Goal: Task Accomplishment & Management: Complete application form

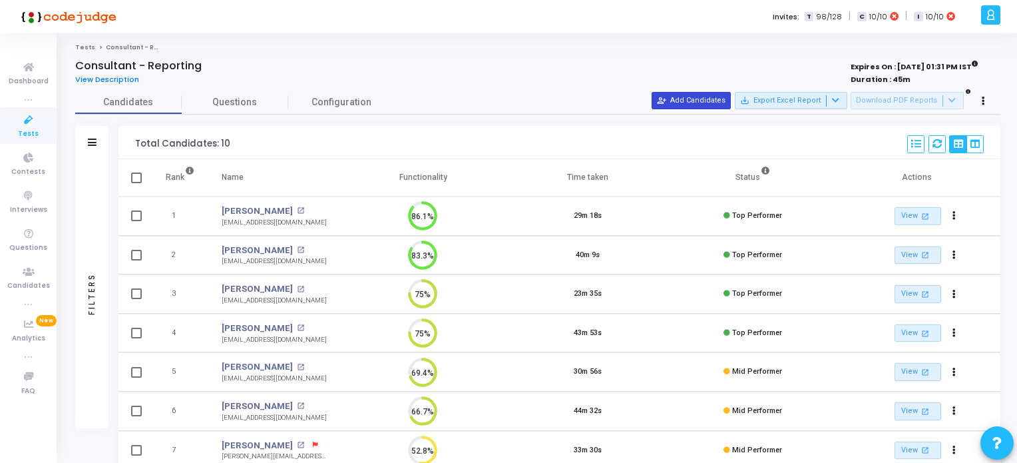
click at [706, 100] on button "person_add_alt Add Candidates" at bounding box center [691, 100] width 79 height 17
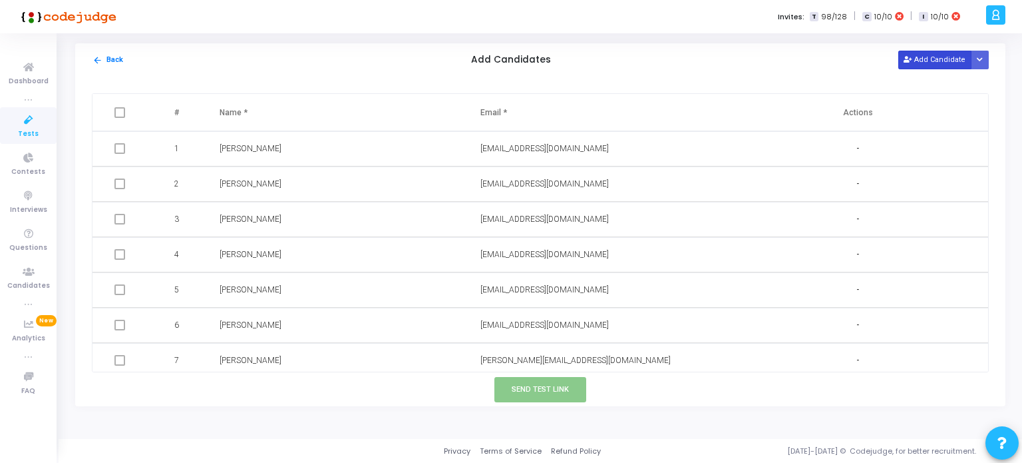
click at [946, 63] on button "Add Candidate" at bounding box center [934, 60] width 73 height 18
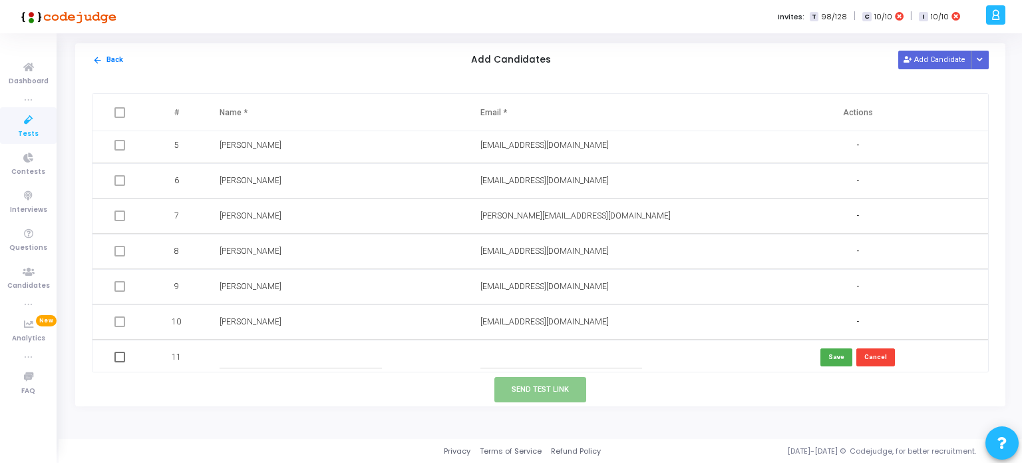
scroll to position [147, 0]
click at [489, 356] on input "text" at bounding box center [561, 354] width 162 height 22
paste input "[EMAIL_ADDRESS][DOMAIN_NAME]"
type input "[EMAIL_ADDRESS][DOMAIN_NAME]"
click at [295, 351] on input "text" at bounding box center [301, 354] width 162 height 22
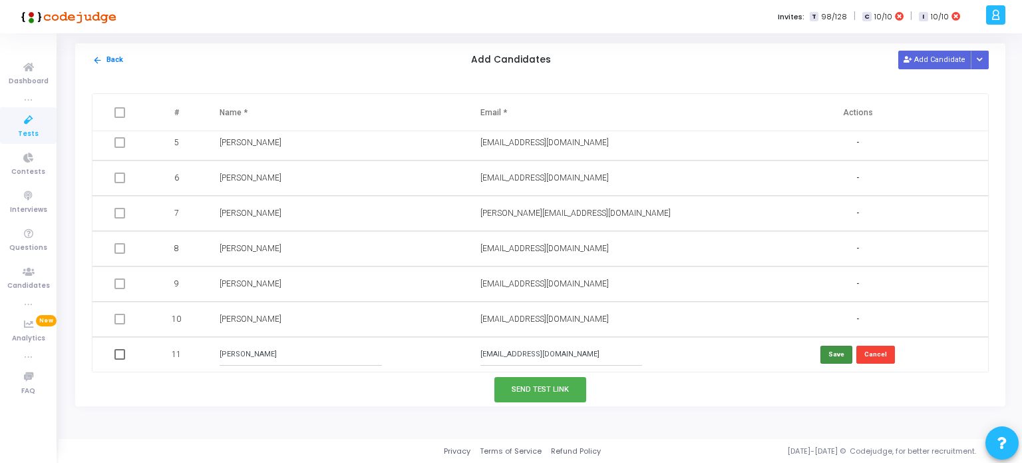
type input "Akshat Raghuvanshi"
click at [831, 354] on button "Save" at bounding box center [837, 354] width 32 height 18
click at [546, 391] on button "Send Test Link" at bounding box center [540, 389] width 92 height 25
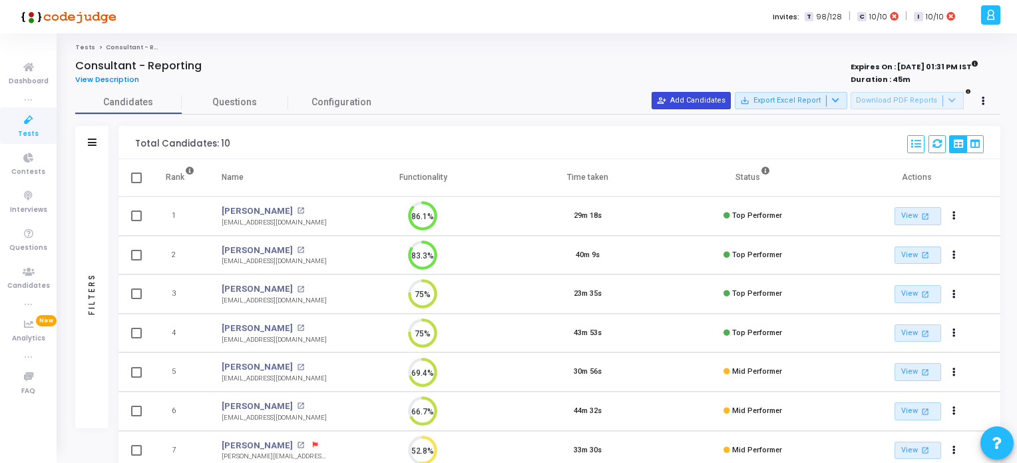
click at [689, 104] on button "person_add_alt Add Candidates" at bounding box center [691, 100] width 79 height 17
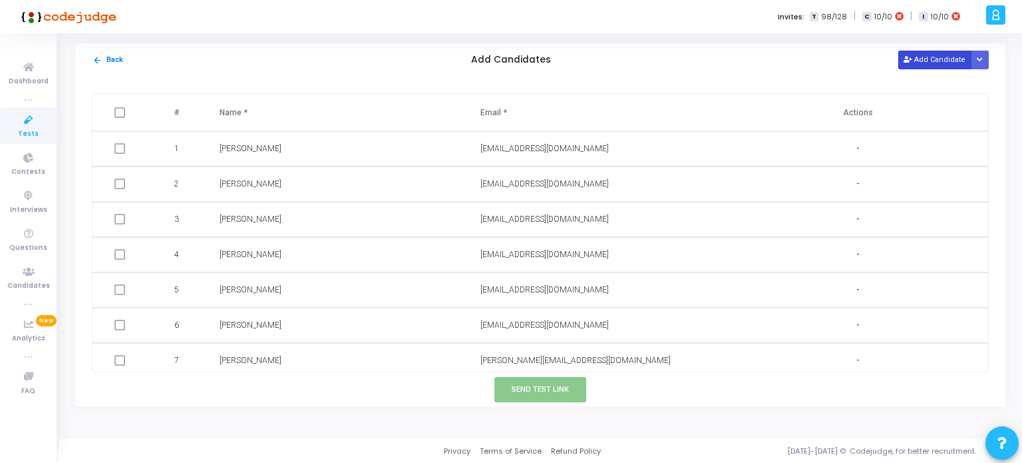
click at [921, 58] on button "Add Candidate" at bounding box center [934, 60] width 73 height 18
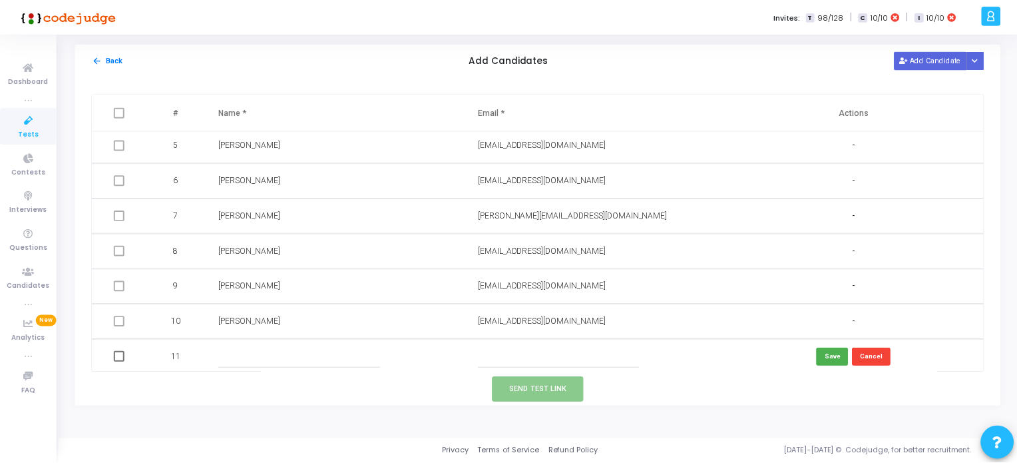
scroll to position [147, 0]
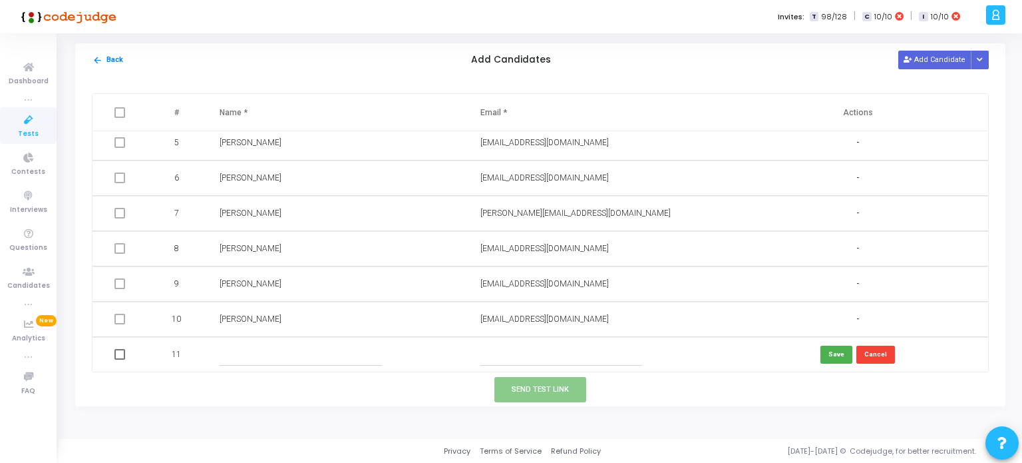
click at [496, 356] on input "text" at bounding box center [561, 354] width 162 height 22
paste input "[EMAIL_ADDRESS][DOMAIN_NAME]"
click at [500, 353] on input "[EMAIL_ADDRESS][DOMAIN_NAME]" at bounding box center [561, 354] width 162 height 22
type input "[EMAIL_ADDRESS][DOMAIN_NAME]"
click at [317, 348] on input "text" at bounding box center [301, 354] width 162 height 22
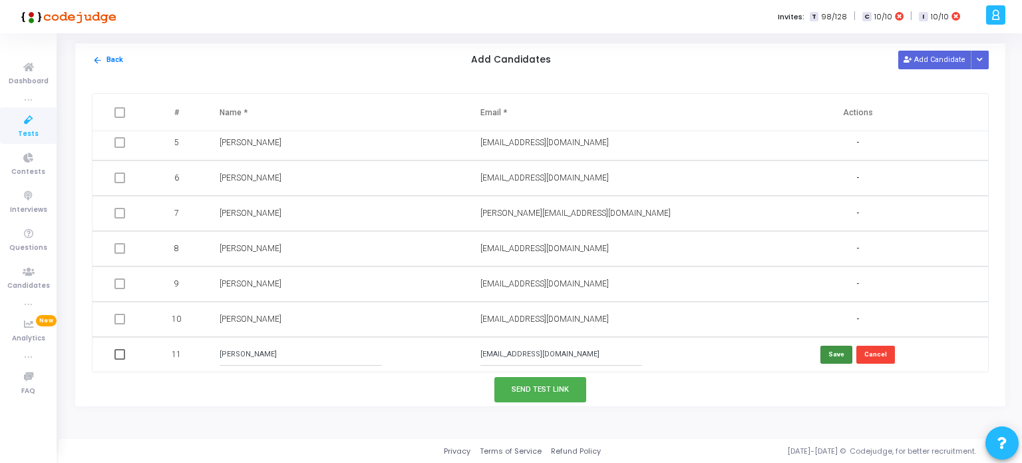
type input "[PERSON_NAME]"
click at [833, 355] on button "Save" at bounding box center [837, 354] width 32 height 18
click at [549, 387] on button "Send Test Link" at bounding box center [540, 389] width 92 height 25
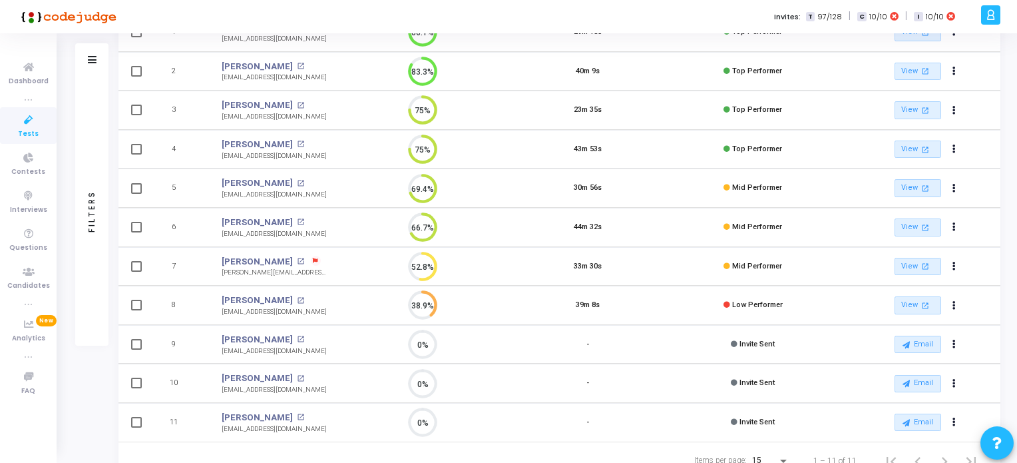
scroll to position [200, 0]
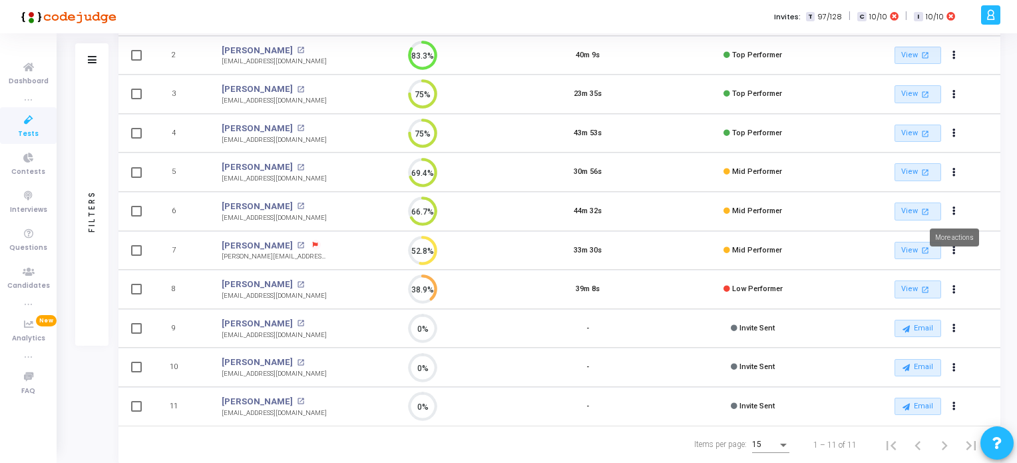
click at [952, 250] on mat-tooltip-component "More actions" at bounding box center [954, 237] width 68 height 37
click at [951, 249] on mat-tooltip-component "More actions" at bounding box center [954, 237] width 68 height 37
click at [953, 250] on icon "Actions" at bounding box center [953, 250] width 3 height 7
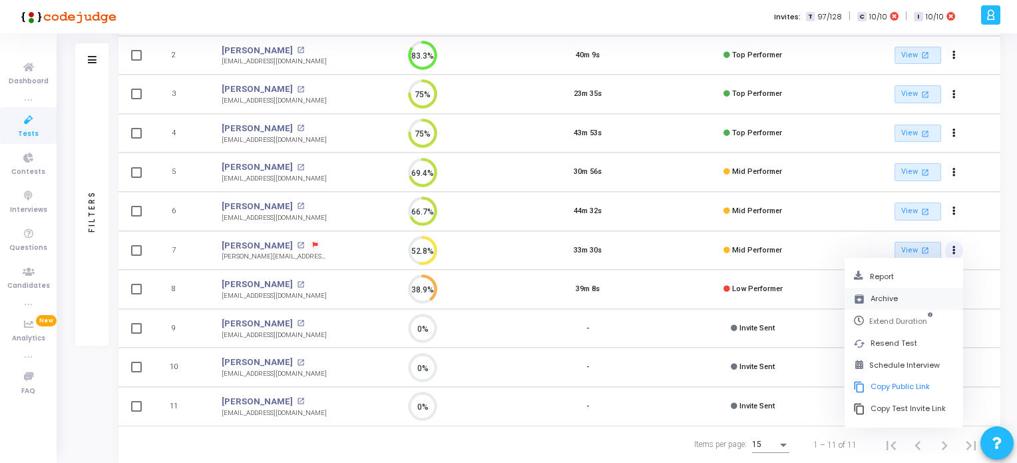
click at [868, 296] on button "archive Archive" at bounding box center [904, 298] width 118 height 22
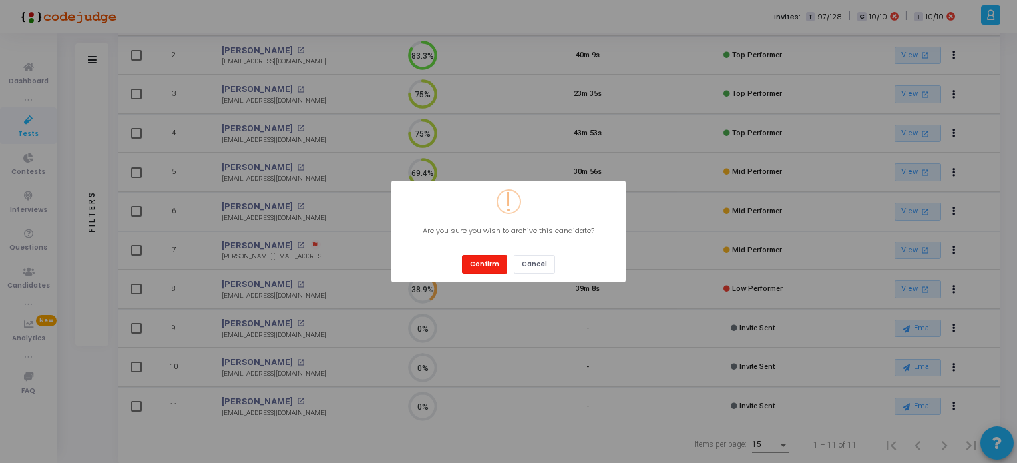
click at [480, 263] on button "Confirm" at bounding box center [484, 264] width 45 height 18
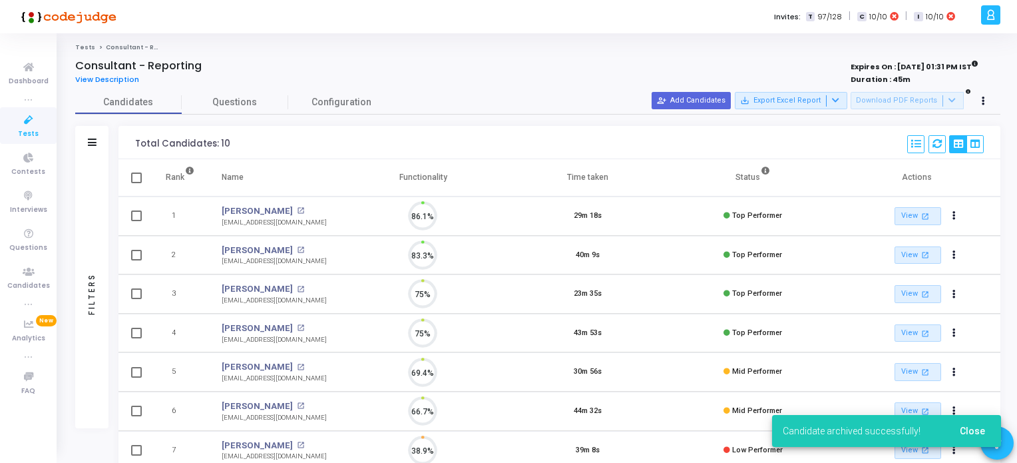
scroll to position [5, 5]
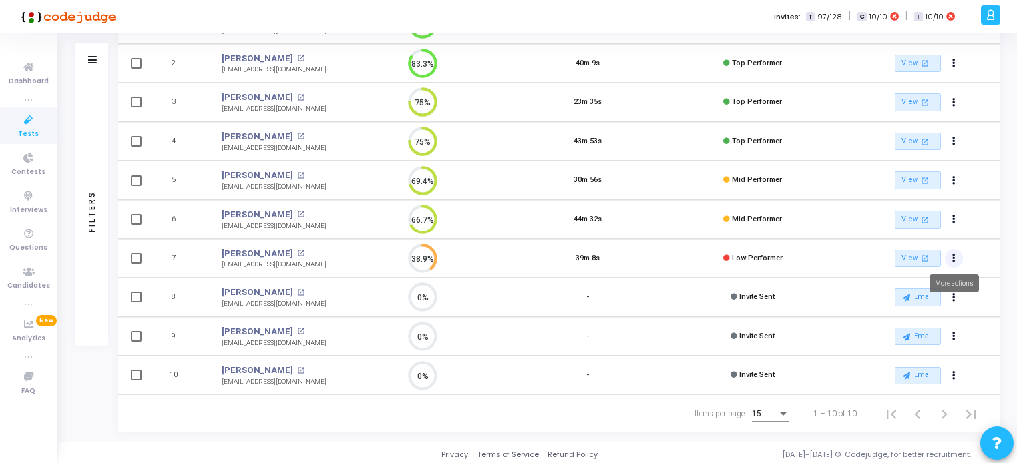
click at [952, 256] on icon "Actions" at bounding box center [953, 258] width 3 height 7
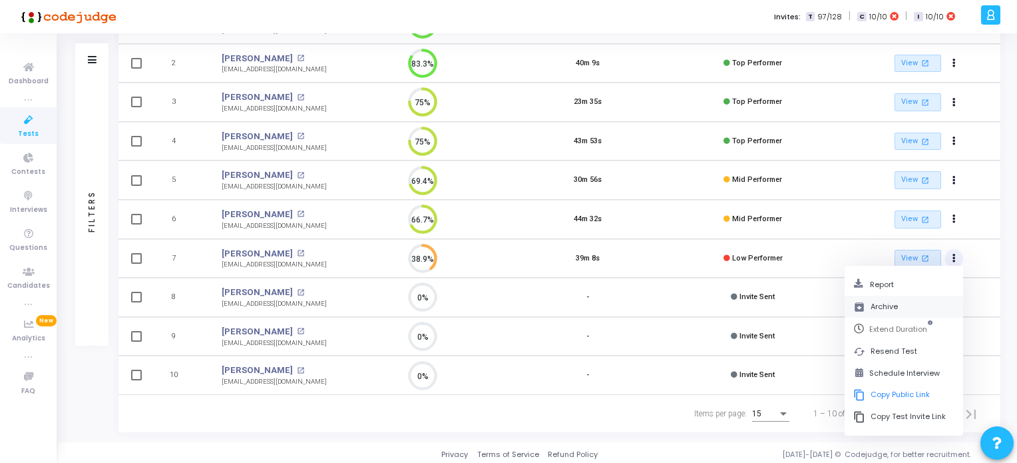
click at [886, 301] on button "archive Archive" at bounding box center [904, 306] width 118 height 22
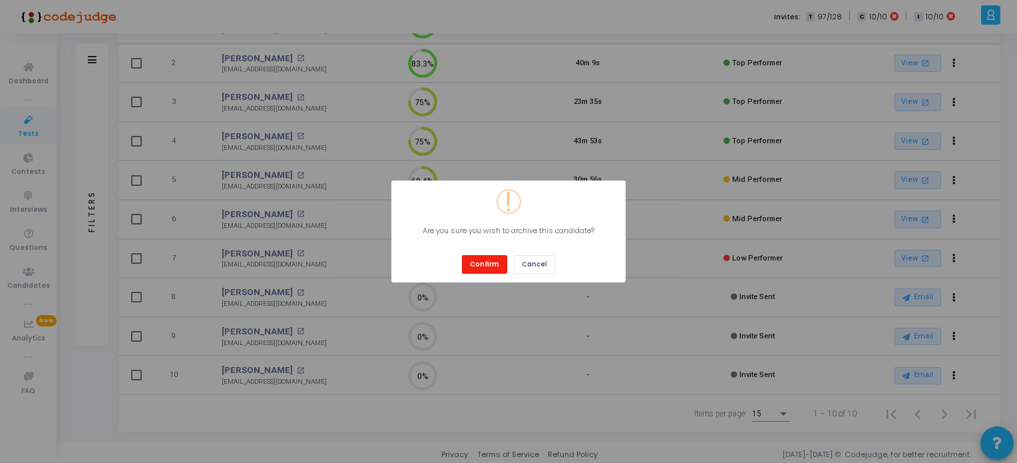
click at [485, 265] on button "Confirm" at bounding box center [484, 264] width 45 height 18
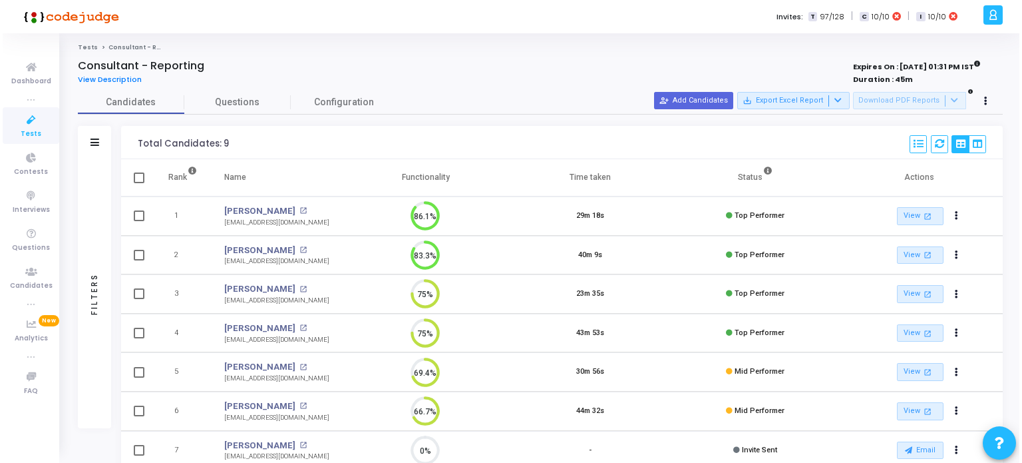
scroll to position [0, 0]
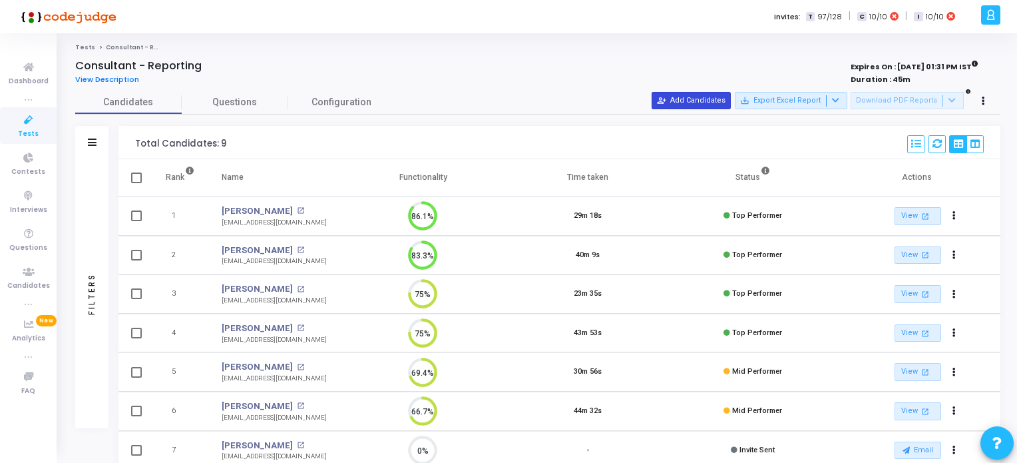
click at [700, 98] on button "person_add_alt Add Candidates" at bounding box center [691, 100] width 79 height 17
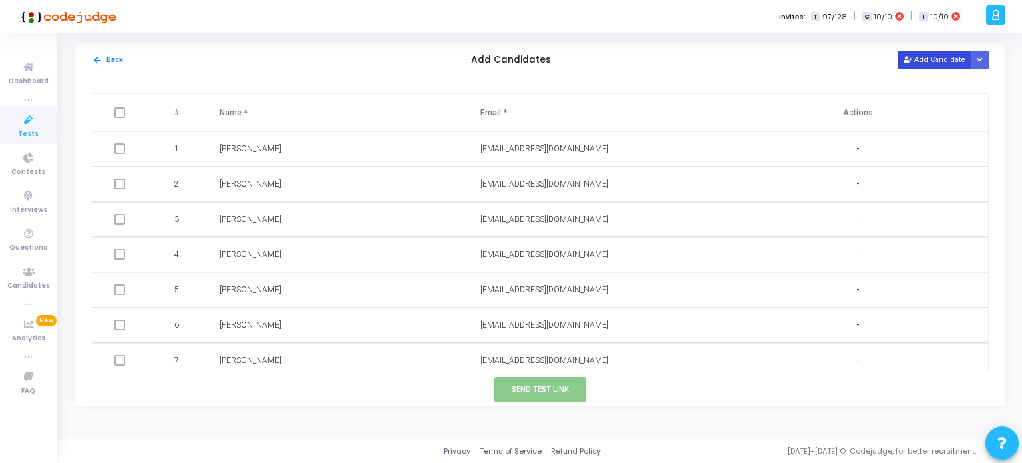
click at [948, 59] on button "Add Candidate" at bounding box center [934, 60] width 73 height 18
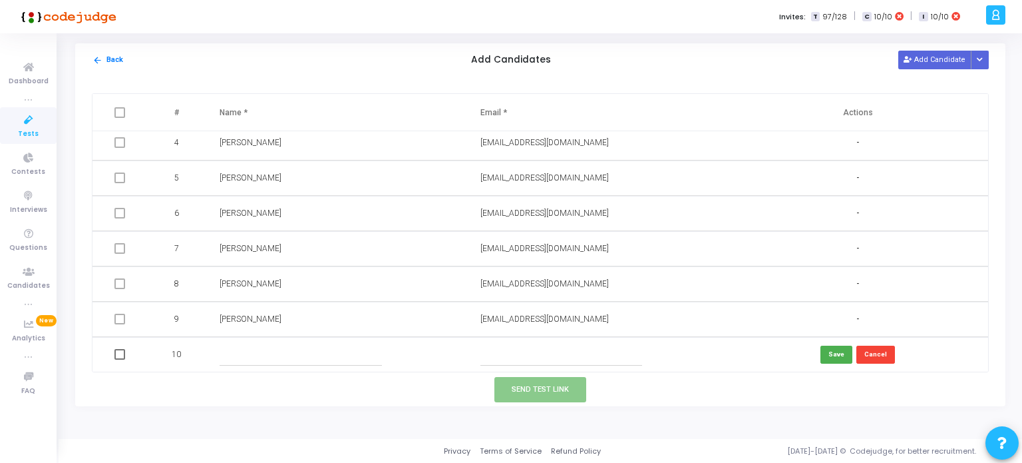
scroll to position [112, 0]
click at [486, 357] on input "text" at bounding box center [561, 354] width 162 height 22
paste input "caakshatraghuvanshi@gmail.com"
type input "caakshatraghuvanshi@gmail.com"
click at [355, 343] on input "text" at bounding box center [301, 354] width 162 height 22
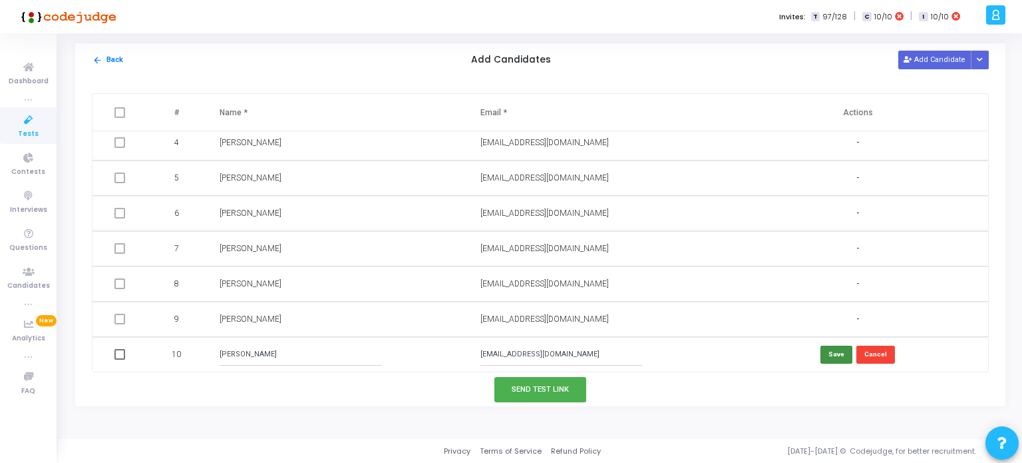
type input "Akshat Raghuvanshi"
click at [839, 353] on button "Save" at bounding box center [837, 354] width 32 height 18
click at [532, 389] on button "Send Test Link" at bounding box center [540, 389] width 92 height 25
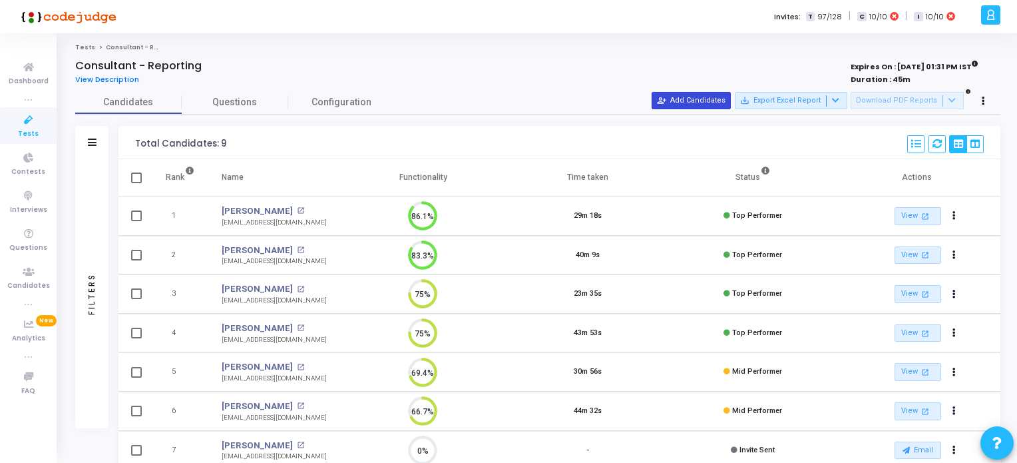
click at [666, 97] on mat-icon "person_add_alt" at bounding box center [661, 100] width 9 height 9
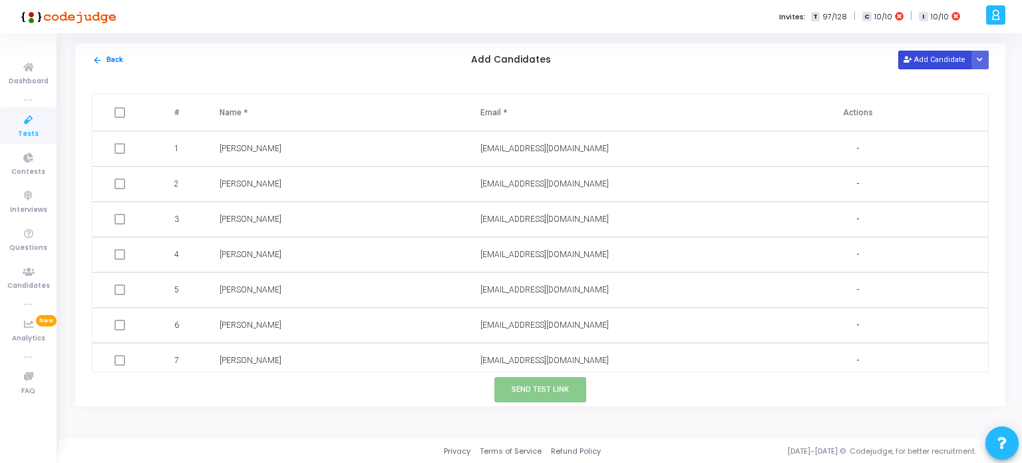
click at [936, 63] on button "Add Candidate" at bounding box center [934, 60] width 73 height 18
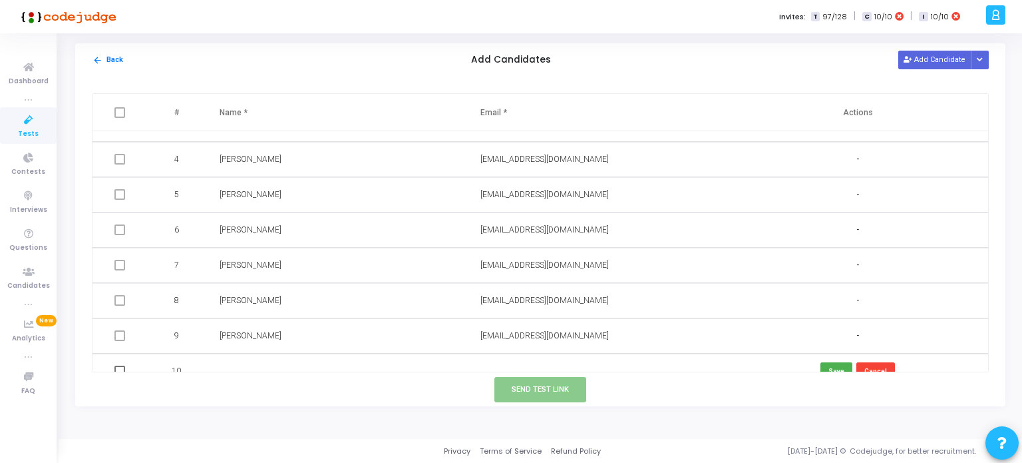
scroll to position [112, 0]
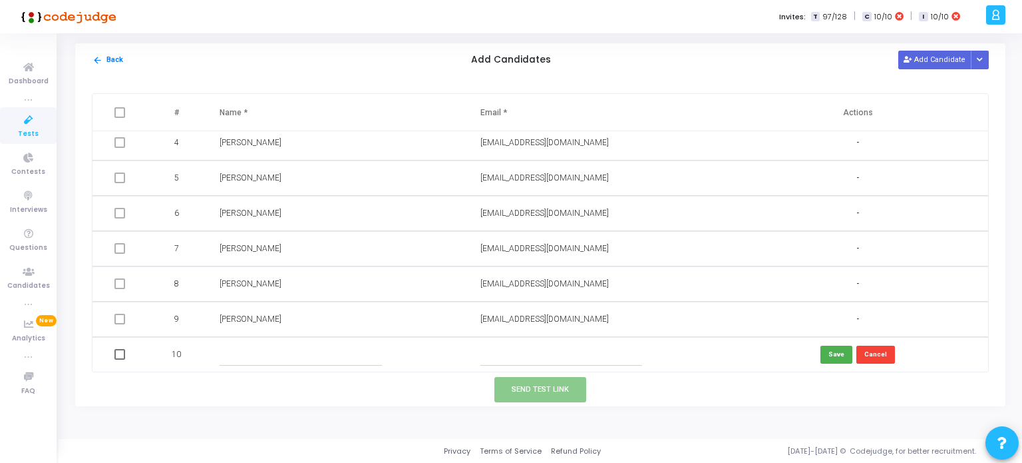
click at [484, 357] on input "text" at bounding box center [561, 354] width 162 height 22
paste input "caakshatraghuvanshi@gmail.com"
type input "caakshatraghuvanshi@gmail.com"
click at [330, 355] on input "text" at bounding box center [301, 354] width 162 height 22
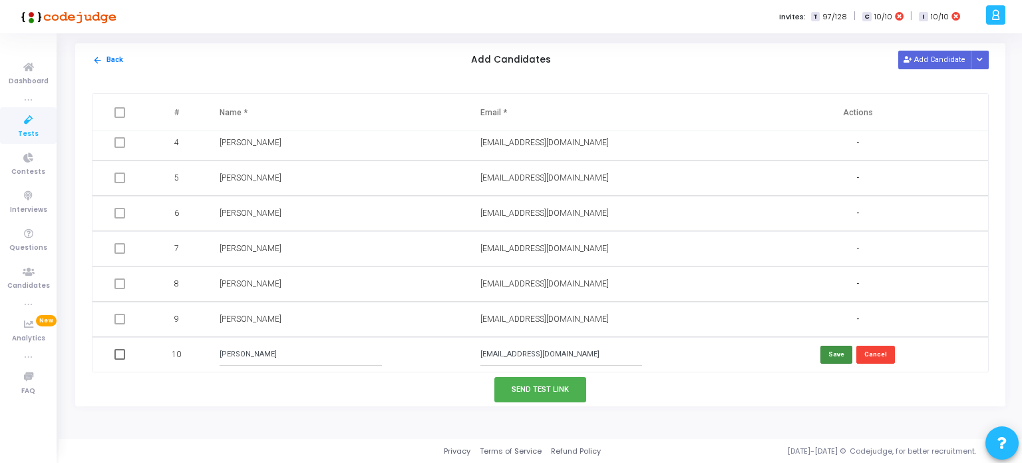
type input "Akshat Raghuvanshi"
click at [835, 353] on button "Save" at bounding box center [837, 354] width 32 height 18
click at [554, 393] on button "Send Test Link" at bounding box center [540, 389] width 92 height 25
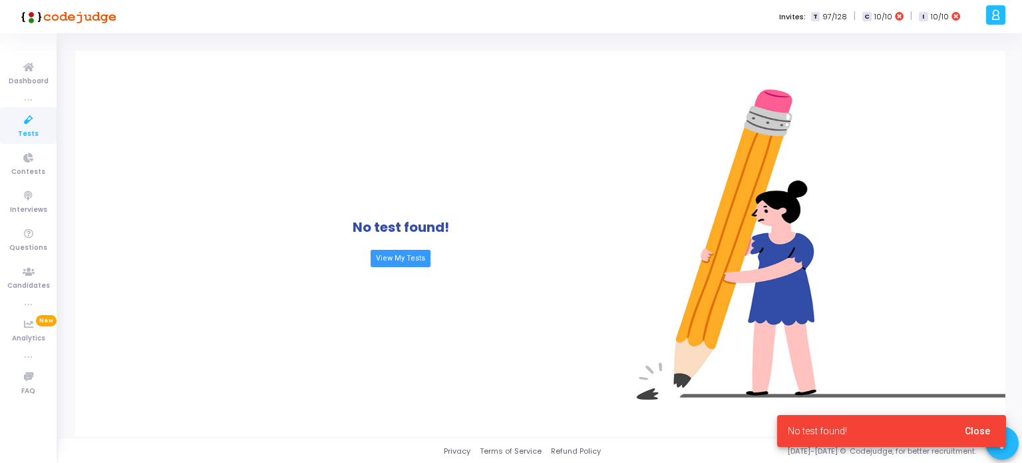
click at [32, 128] on span "Tests" at bounding box center [28, 133] width 21 height 11
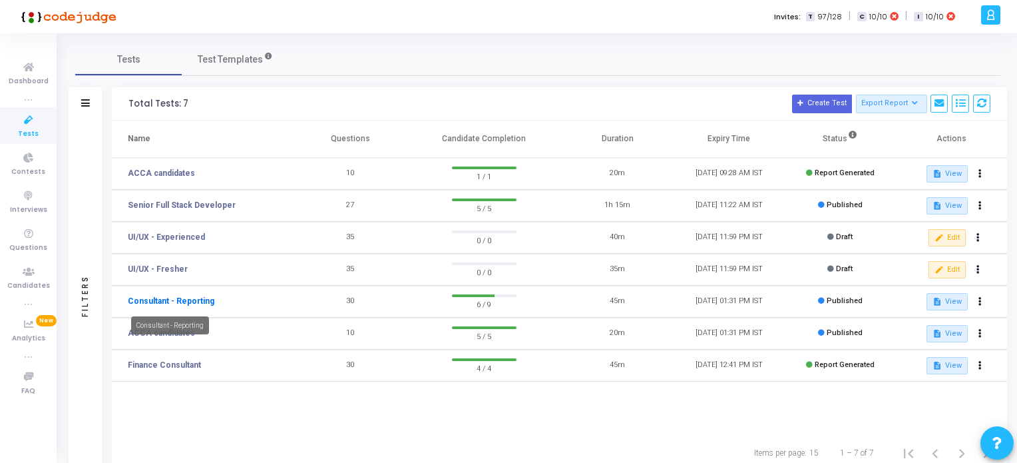
click at [192, 301] on link "Consultant - Reporting" at bounding box center [171, 301] width 87 height 12
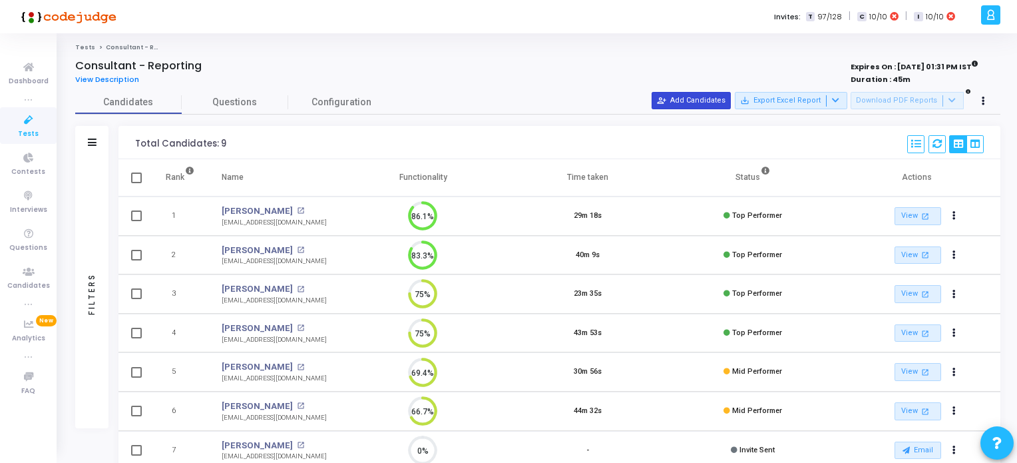
click at [710, 98] on button "person_add_alt Add Candidates" at bounding box center [691, 100] width 79 height 17
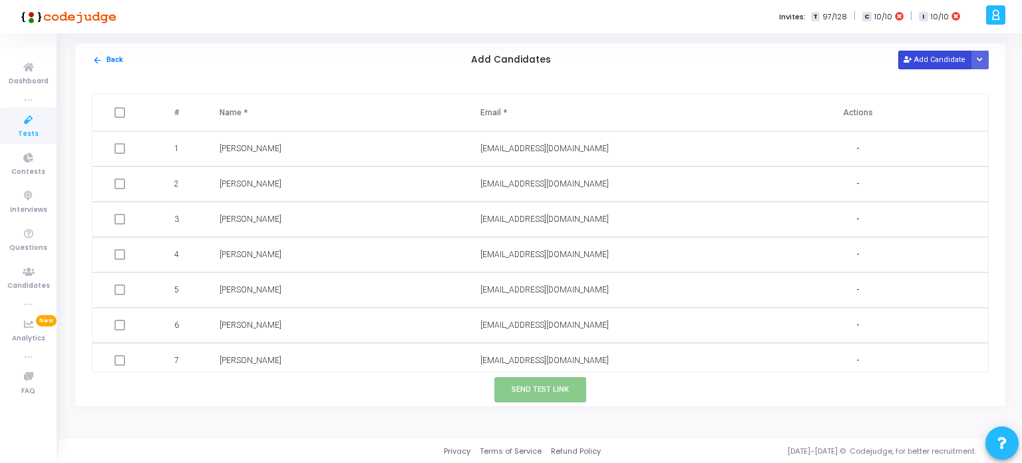
click at [945, 59] on button "Add Candidate" at bounding box center [934, 60] width 73 height 18
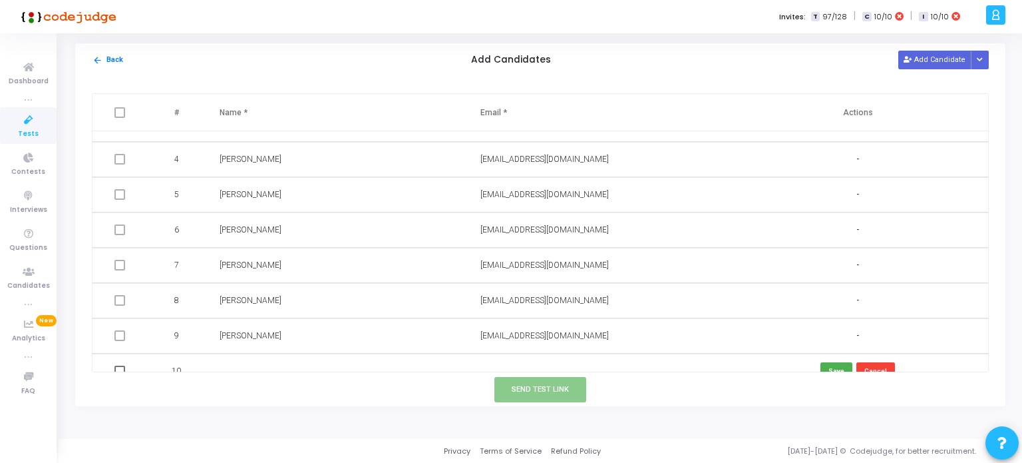
scroll to position [112, 0]
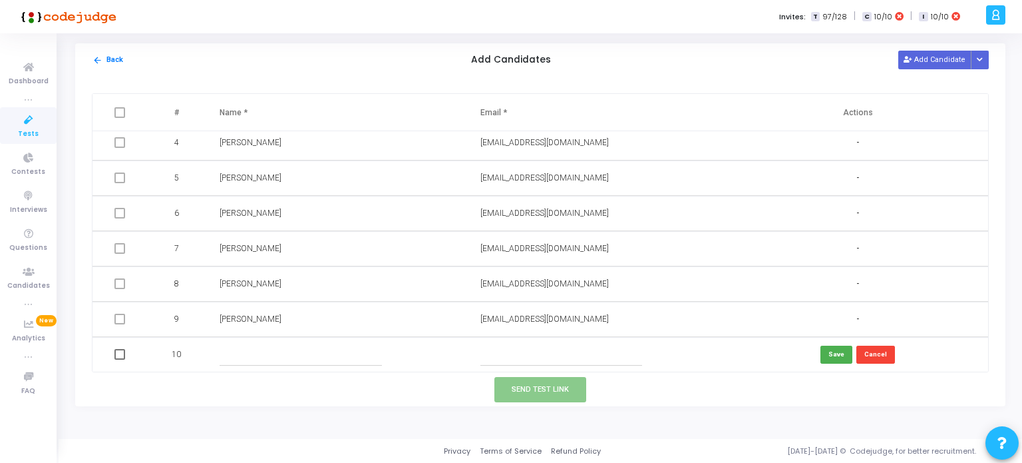
click at [521, 357] on input "text" at bounding box center [561, 354] width 162 height 22
paste input "[EMAIL_ADDRESS][DOMAIN_NAME]"
type input "[EMAIL_ADDRESS][DOMAIN_NAME]"
click at [359, 353] on input "text" at bounding box center [301, 354] width 162 height 22
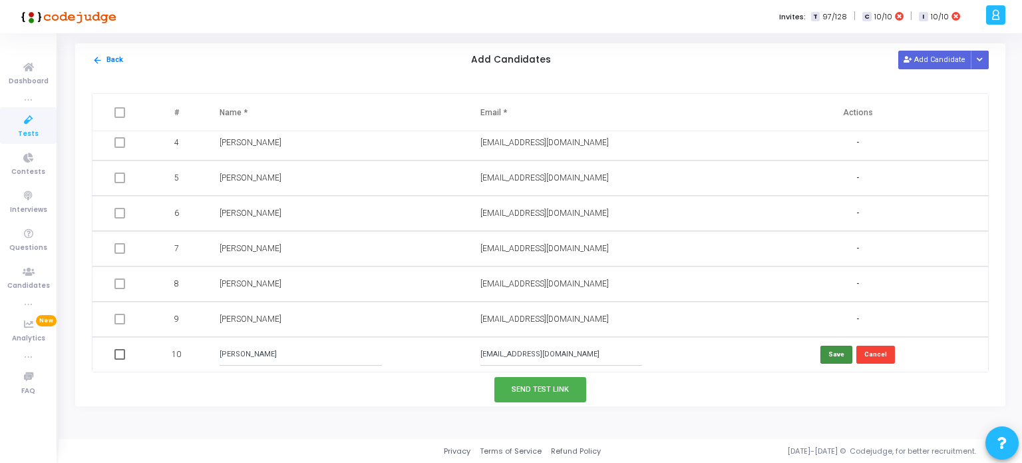
type input "[PERSON_NAME]"
click at [831, 353] on button "Save" at bounding box center [837, 354] width 32 height 18
click at [533, 390] on button "Send Test Link" at bounding box center [540, 389] width 92 height 25
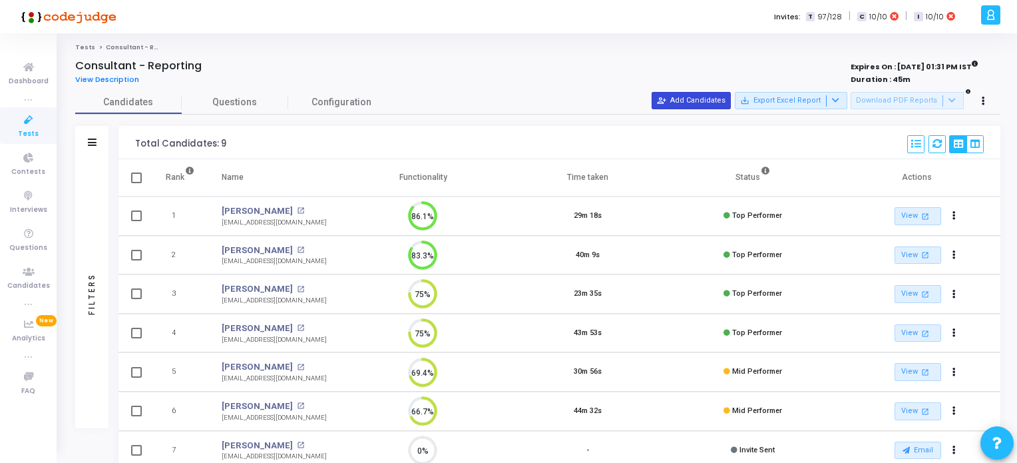
click at [700, 96] on button "person_add_alt Add Candidates" at bounding box center [691, 100] width 79 height 17
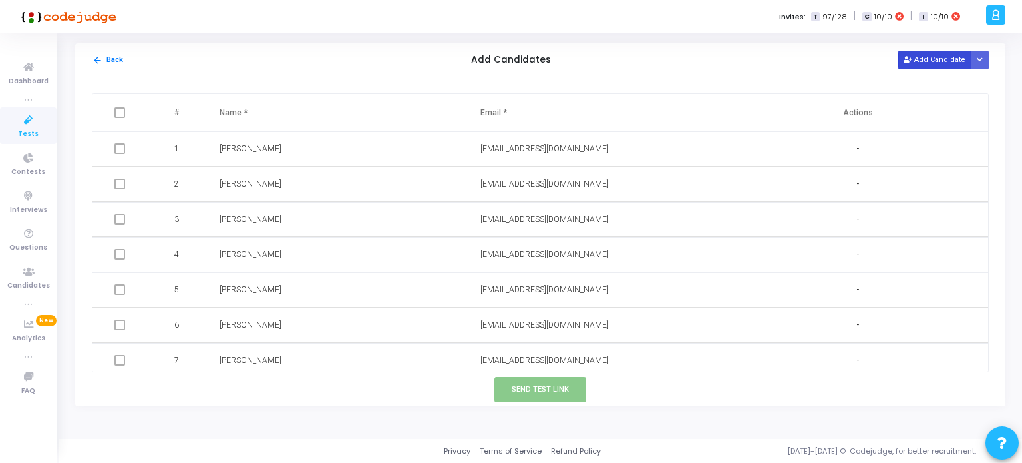
click at [950, 62] on button "Add Candidate" at bounding box center [934, 60] width 73 height 18
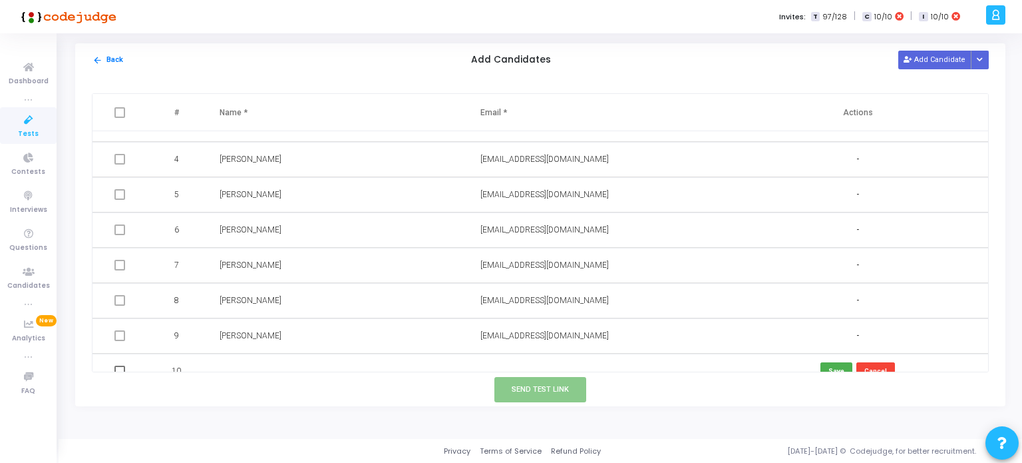
scroll to position [112, 0]
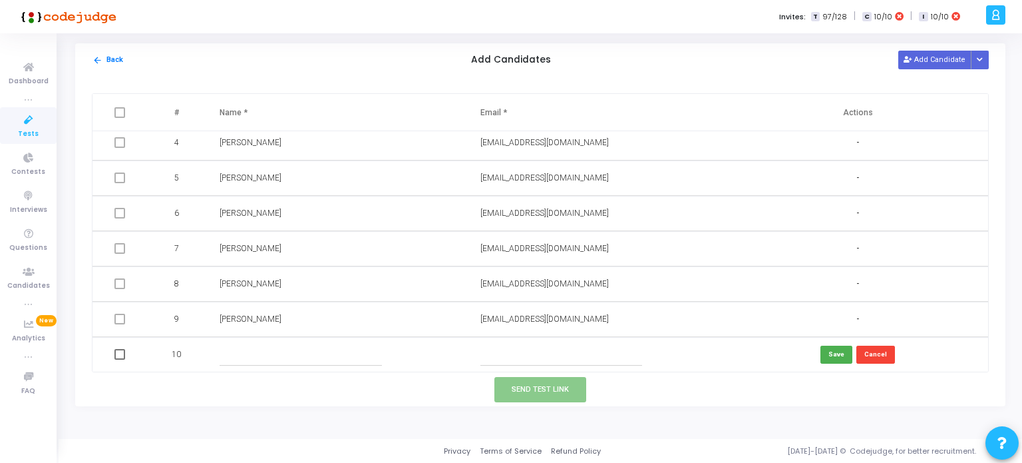
click at [482, 356] on input "text" at bounding box center [561, 354] width 162 height 22
paste input "[EMAIL_ADDRESS][DOMAIN_NAME]"
type input "[EMAIL_ADDRESS][DOMAIN_NAME]"
click at [383, 349] on div at bounding box center [336, 354] width 232 height 22
click at [246, 356] on input "text" at bounding box center [301, 354] width 162 height 22
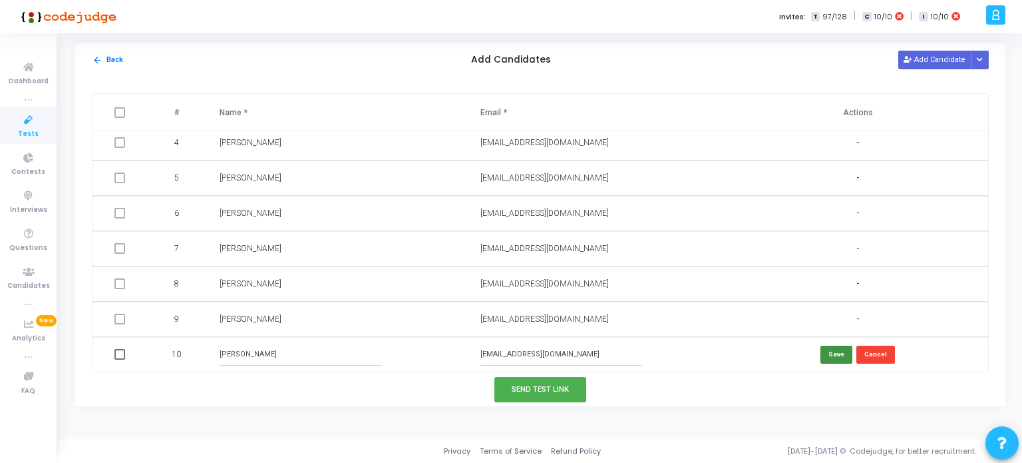
type input "[PERSON_NAME]"
click at [833, 357] on button "Save" at bounding box center [837, 354] width 32 height 18
click at [522, 385] on button "Send Test Link" at bounding box center [540, 389] width 92 height 25
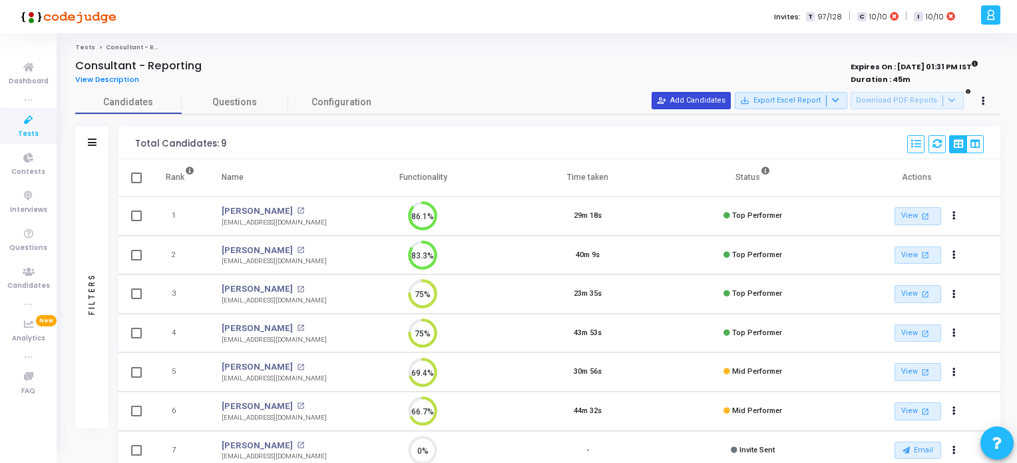
click at [682, 99] on button "person_add_alt Add Candidates" at bounding box center [691, 100] width 79 height 17
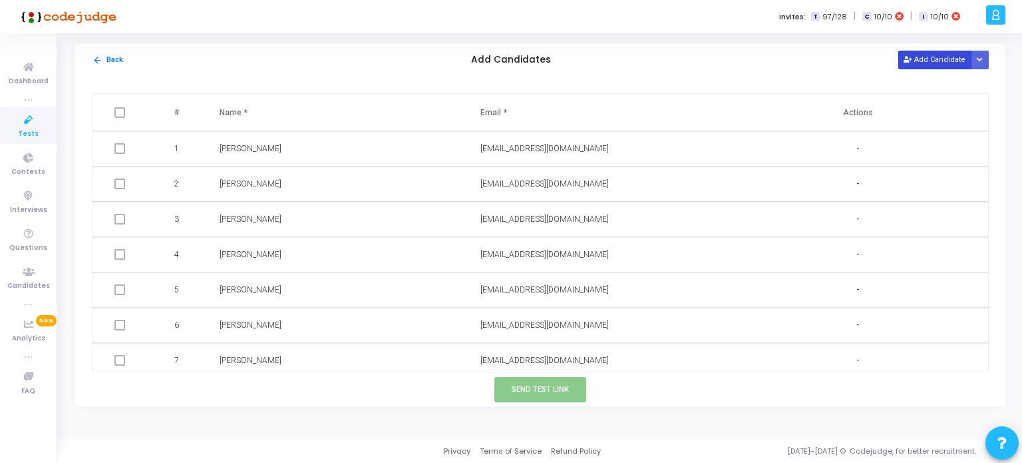
click at [911, 62] on icon at bounding box center [907, 60] width 7 height 7
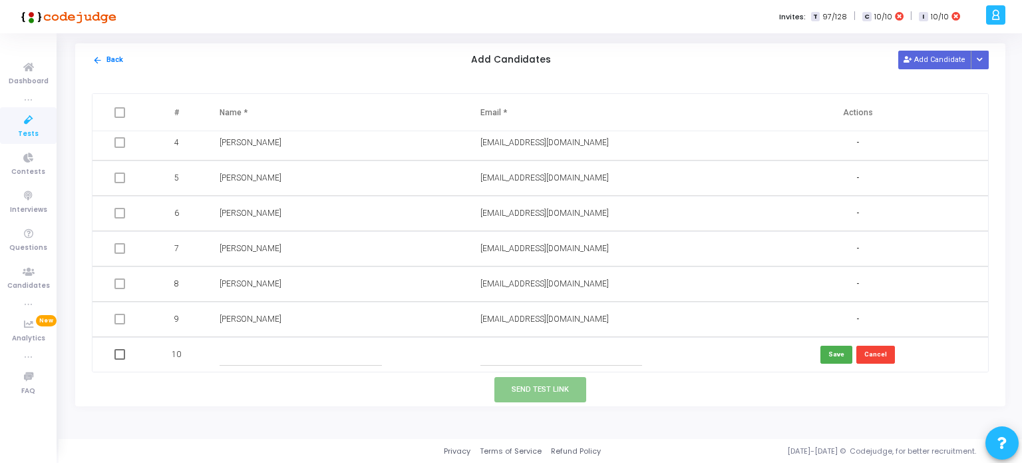
scroll to position [112, 0]
click at [512, 354] on input "text" at bounding box center [561, 354] width 162 height 22
paste input "caakshatraghuvanshi@gmail.com"
type input "caakshatraghuvanshi@gmail.com"
click at [337, 348] on input "text" at bounding box center [301, 354] width 162 height 22
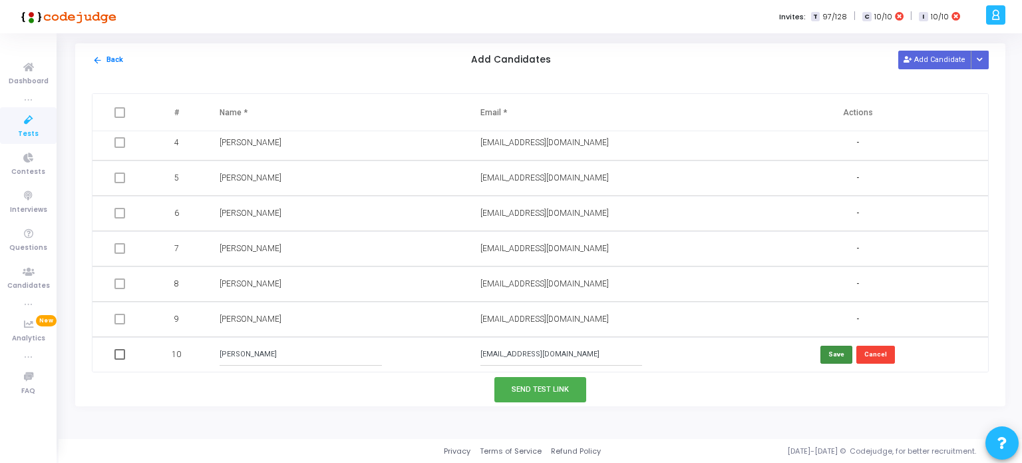
type input "Akshat Raghuvanshi"
click at [839, 352] on button "Save" at bounding box center [837, 354] width 32 height 18
click at [544, 390] on button "Send Test Link" at bounding box center [540, 389] width 92 height 25
click at [564, 385] on button "Send Test Link" at bounding box center [540, 389] width 92 height 25
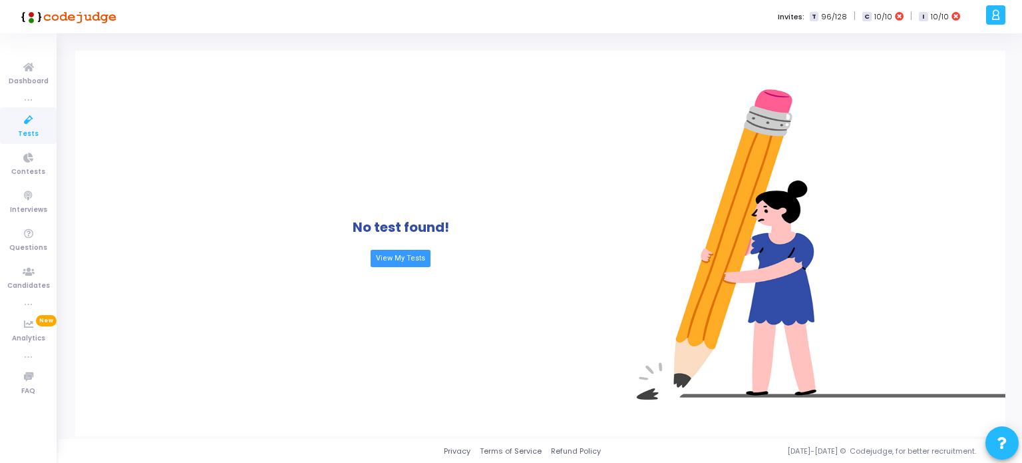
click at [35, 123] on icon at bounding box center [29, 120] width 28 height 17
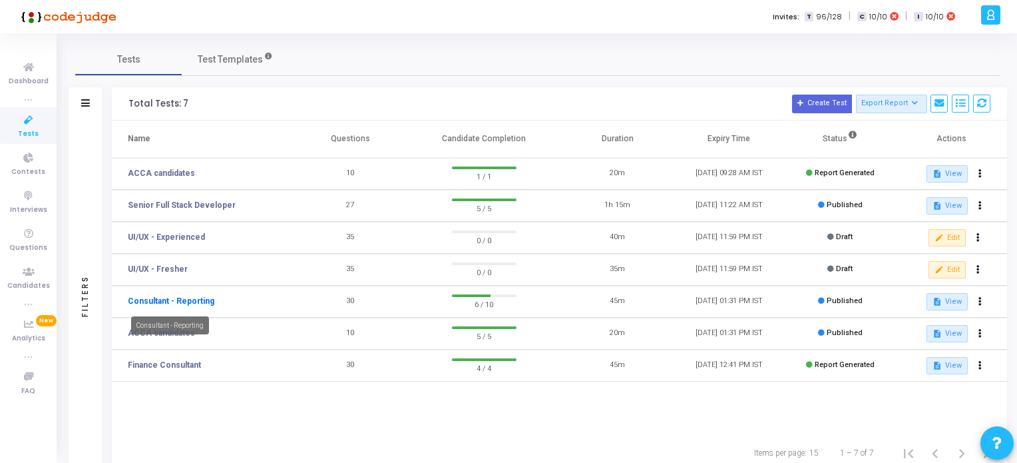
click at [194, 300] on link "Consultant - Reporting" at bounding box center [171, 301] width 87 height 12
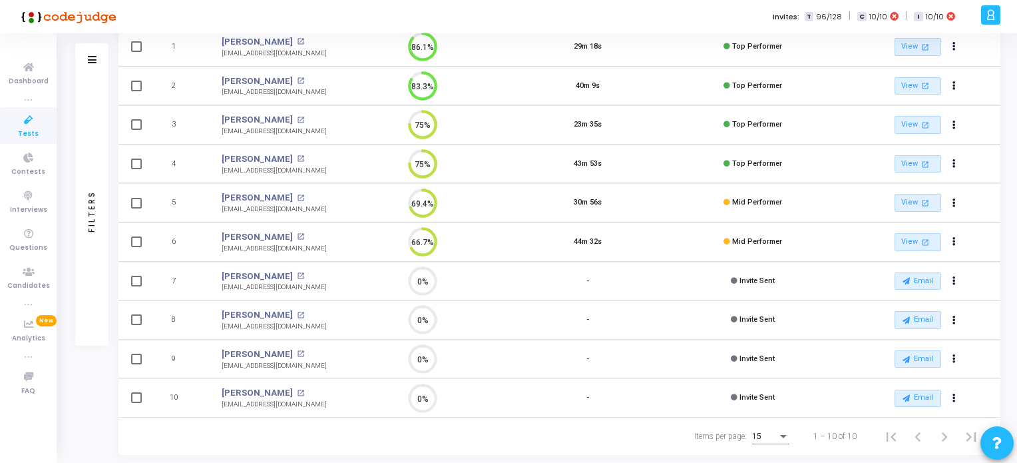
scroll to position [192, 0]
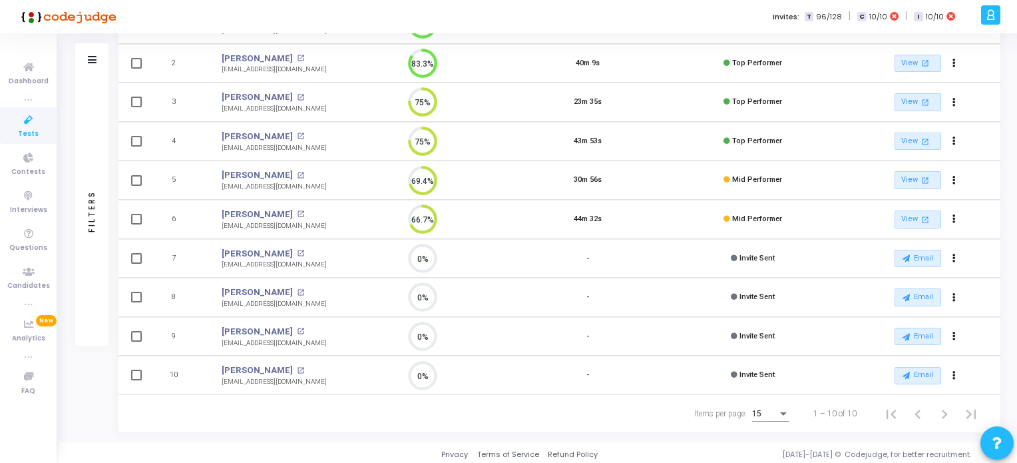
click at [27, 121] on icon at bounding box center [29, 120] width 28 height 17
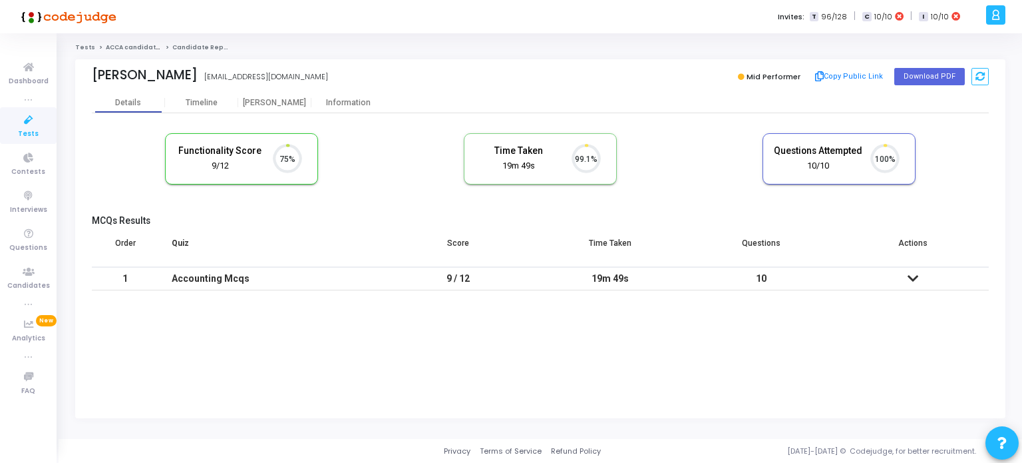
scroll to position [27, 34]
click at [28, 128] on span "Tests" at bounding box center [28, 133] width 21 height 11
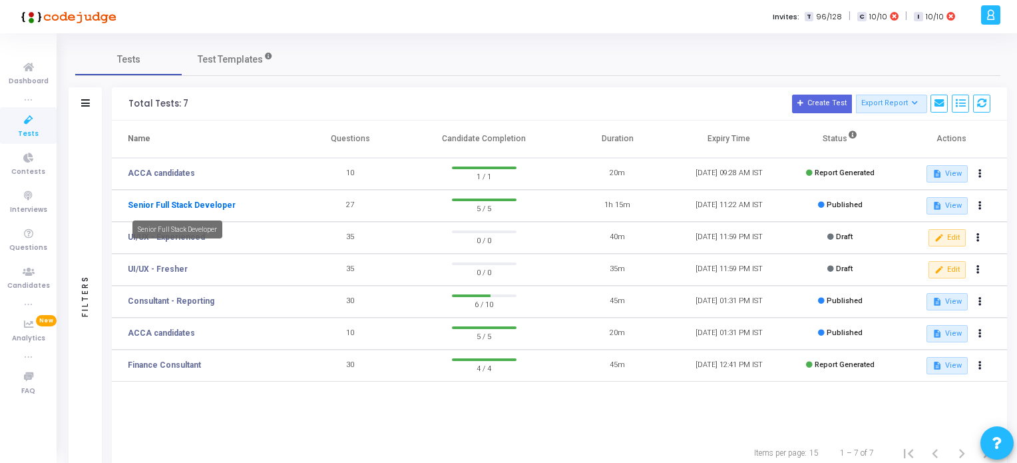
click at [189, 206] on link "Senior Full Stack Developer" at bounding box center [182, 205] width 108 height 12
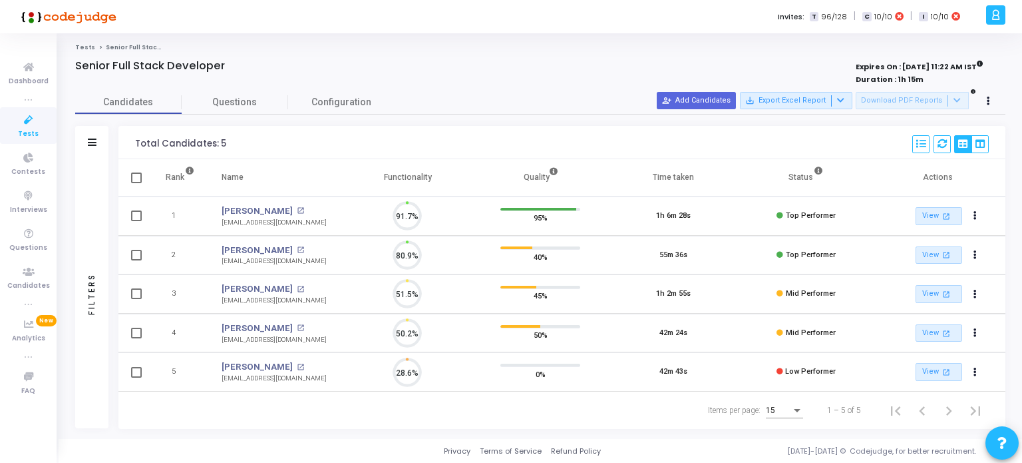
scroll to position [27, 34]
click at [974, 331] on icon "Actions" at bounding box center [975, 332] width 3 height 7
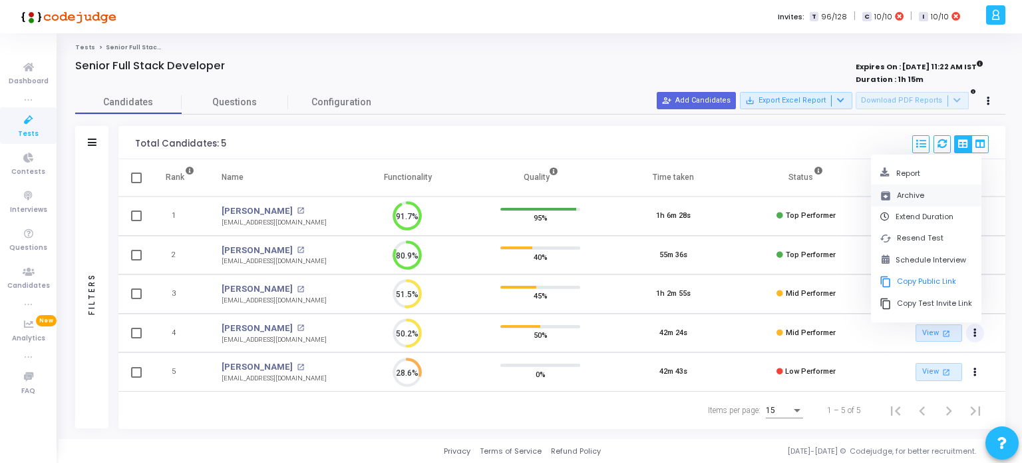
click at [914, 192] on button "archive Archive" at bounding box center [926, 195] width 110 height 22
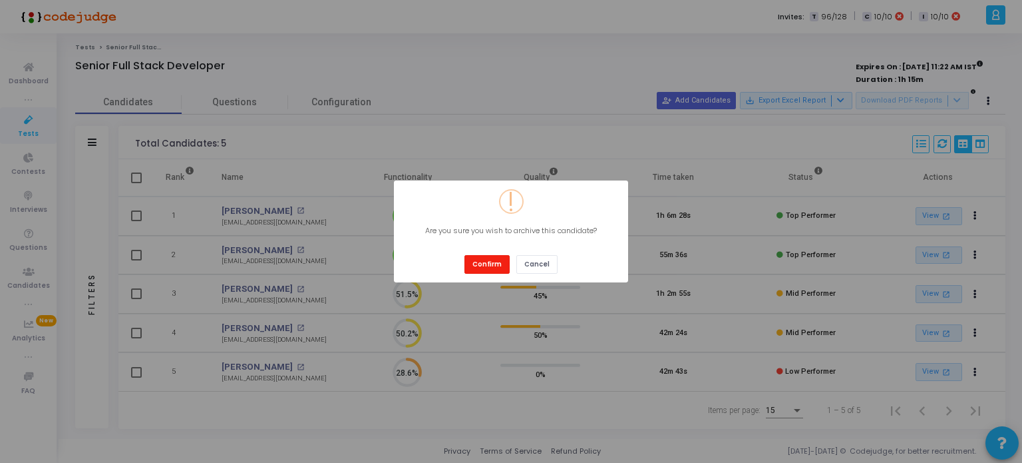
click at [488, 266] on button "Confirm" at bounding box center [487, 264] width 45 height 18
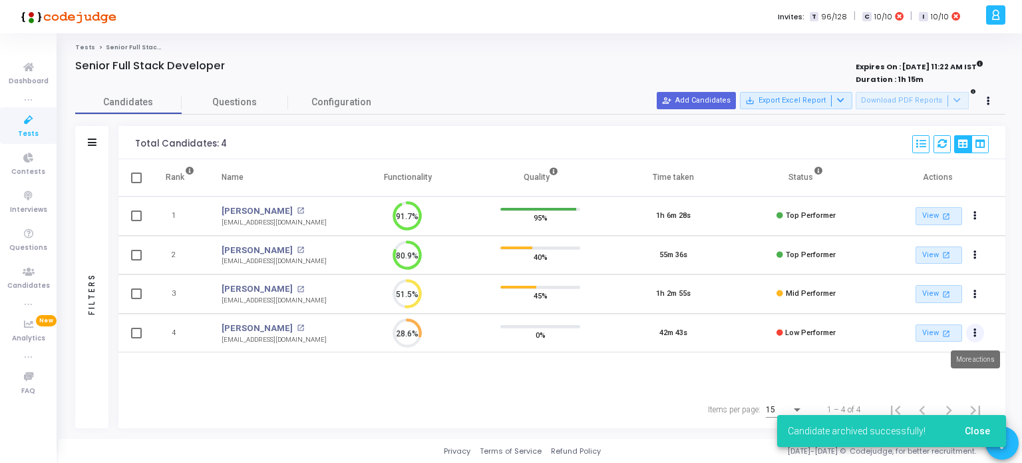
click at [975, 333] on icon "Actions" at bounding box center [975, 332] width 3 height 7
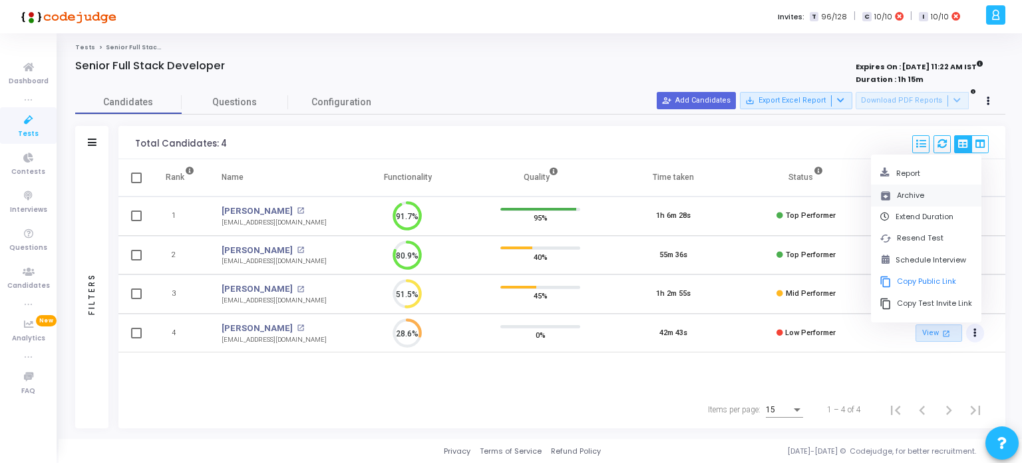
click at [899, 196] on button "archive Archive" at bounding box center [926, 195] width 110 height 22
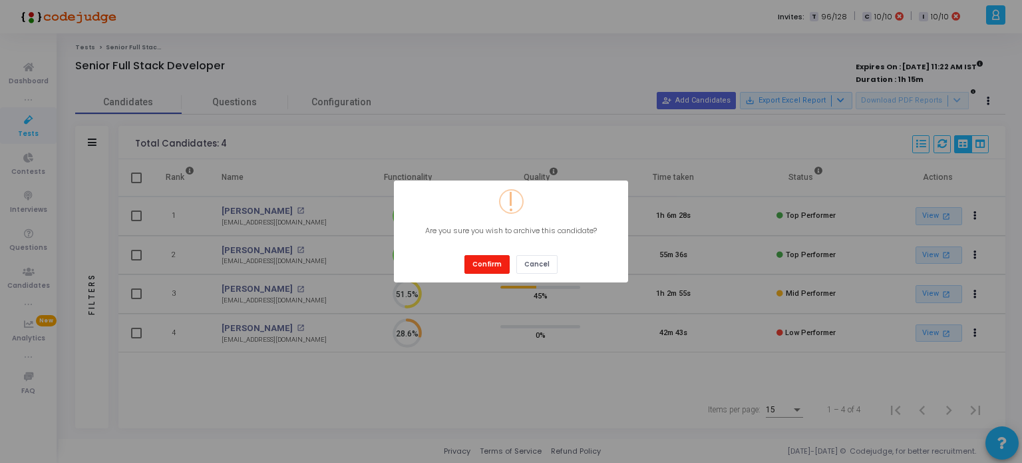
click at [479, 264] on button "Confirm" at bounding box center [487, 264] width 45 height 18
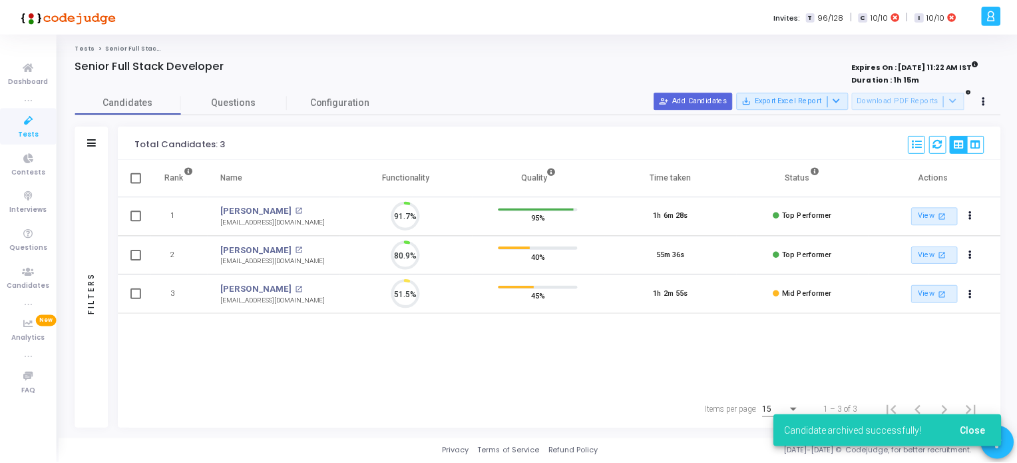
scroll to position [0, 0]
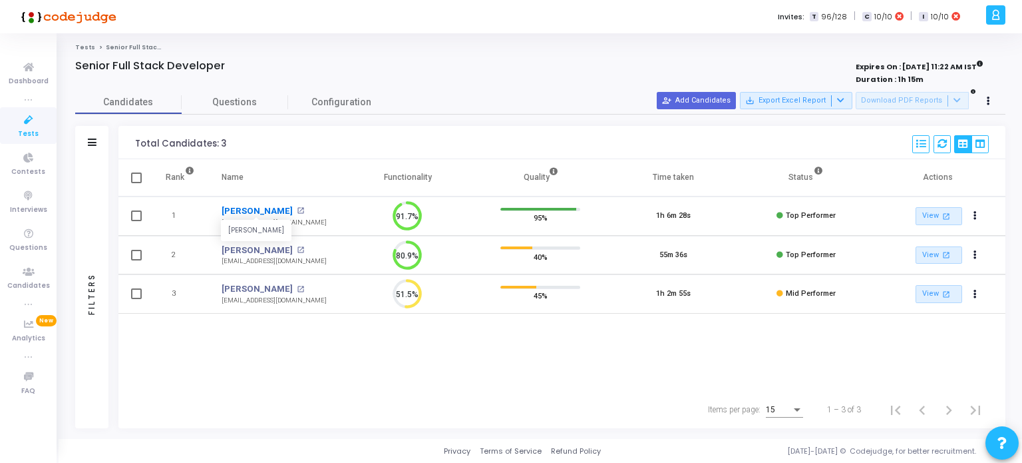
click at [242, 212] on link "[PERSON_NAME]" at bounding box center [257, 210] width 71 height 13
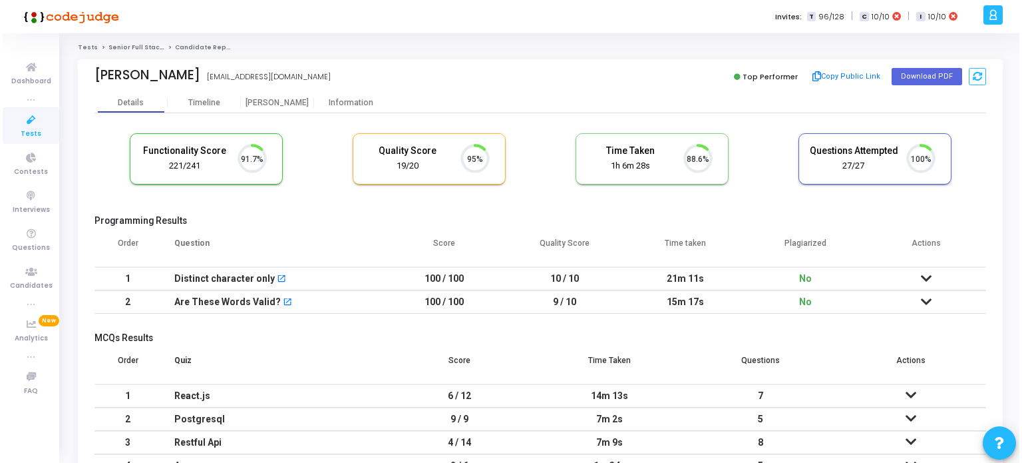
scroll to position [27, 34]
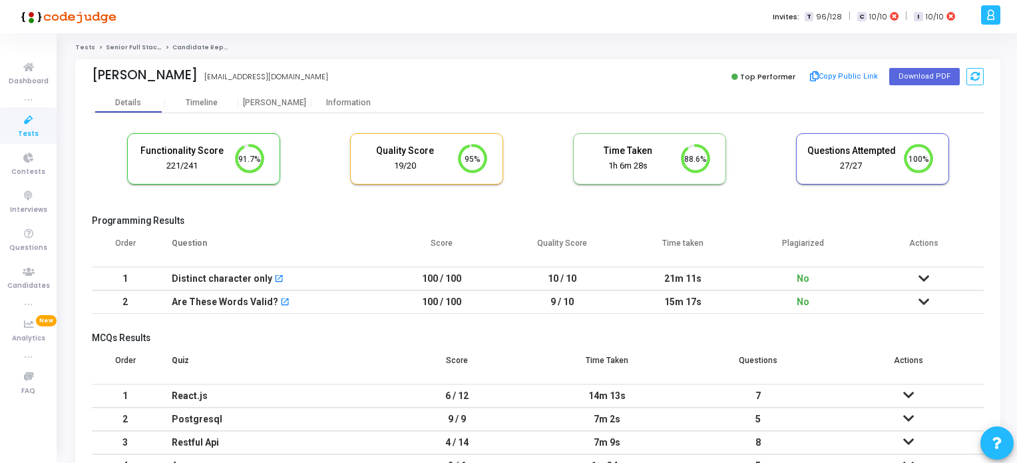
click at [23, 122] on icon at bounding box center [29, 120] width 28 height 17
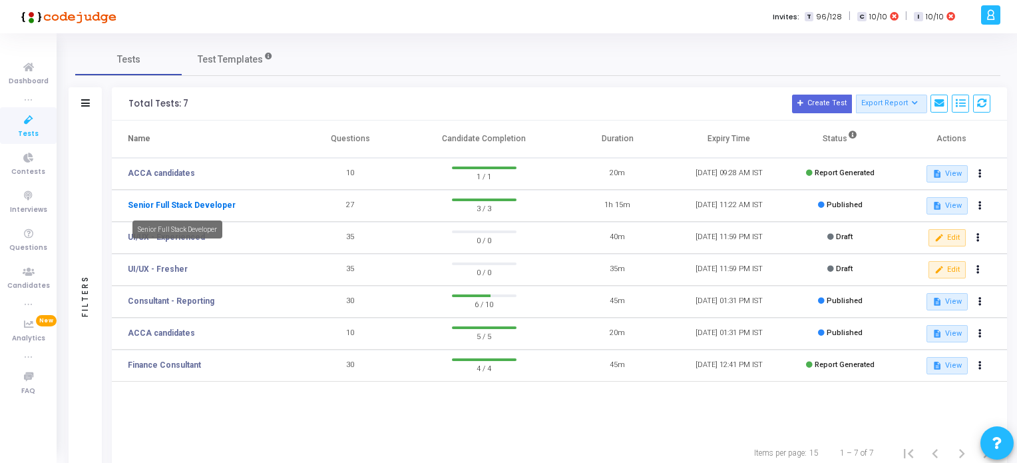
click at [196, 203] on link "Senior Full Stack Developer" at bounding box center [182, 205] width 108 height 12
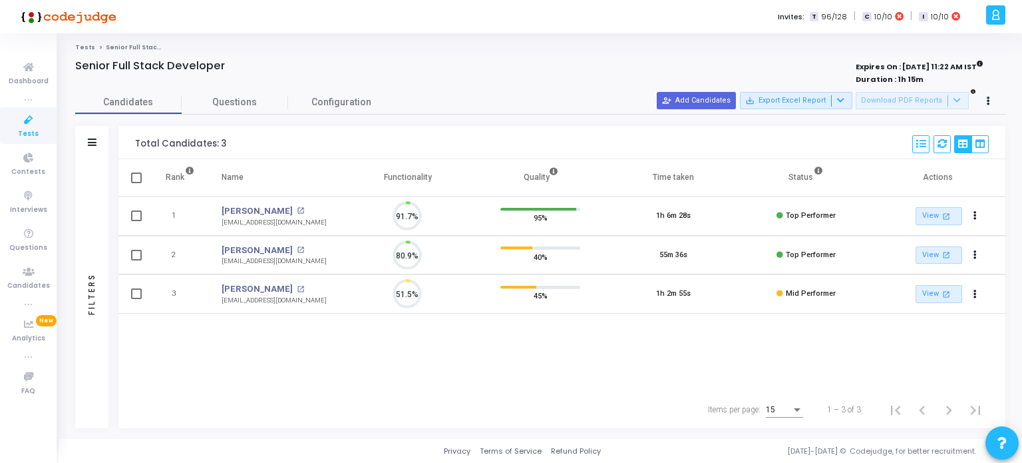
scroll to position [27, 34]
click at [724, 96] on button "person_add_alt Add Candidates" at bounding box center [696, 100] width 79 height 17
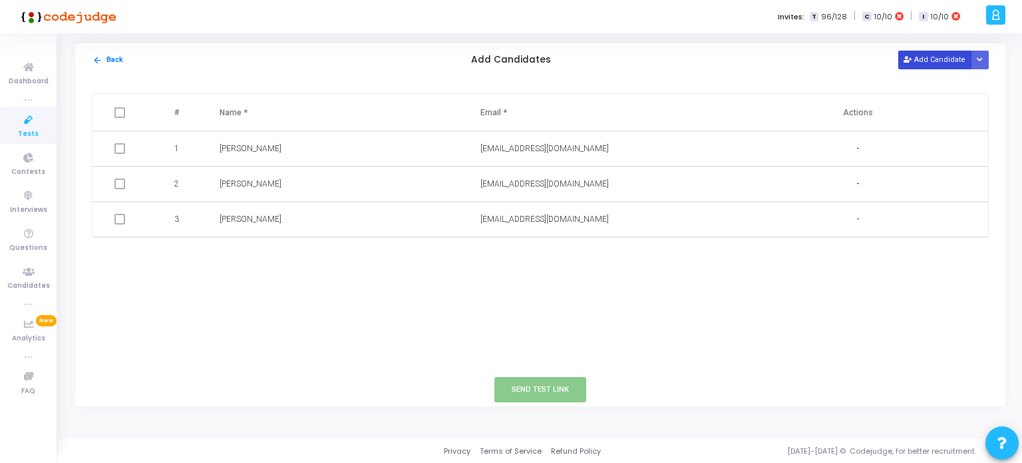
click at [926, 61] on button "Add Candidate" at bounding box center [934, 60] width 73 height 18
click at [494, 255] on input "text" at bounding box center [561, 255] width 162 height 22
paste input "[EMAIL_ADDRESS][DOMAIN_NAME]"
type input "[EMAIL_ADDRESS][DOMAIN_NAME]"
click at [318, 258] on input "text" at bounding box center [301, 255] width 162 height 22
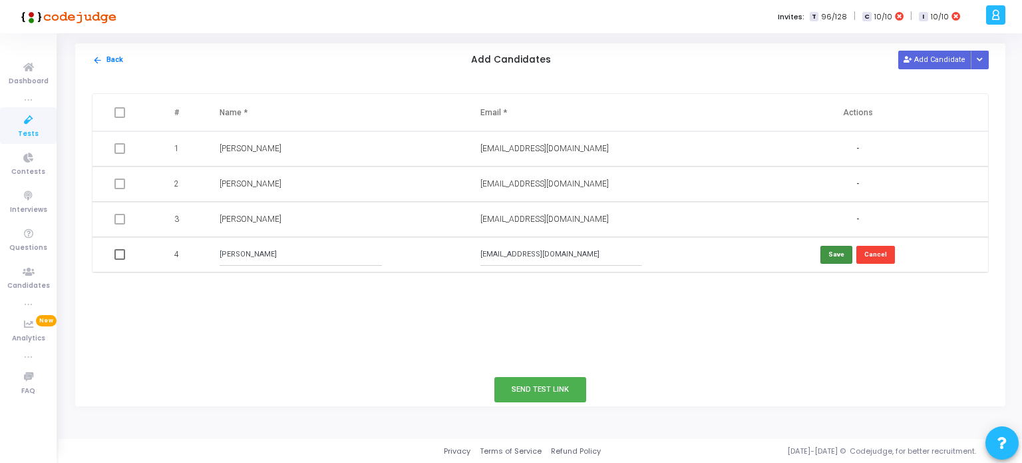
type input "[PERSON_NAME]"
click at [839, 250] on button "Save" at bounding box center [837, 255] width 32 height 18
click at [559, 391] on button "Send Test Link" at bounding box center [540, 389] width 92 height 25
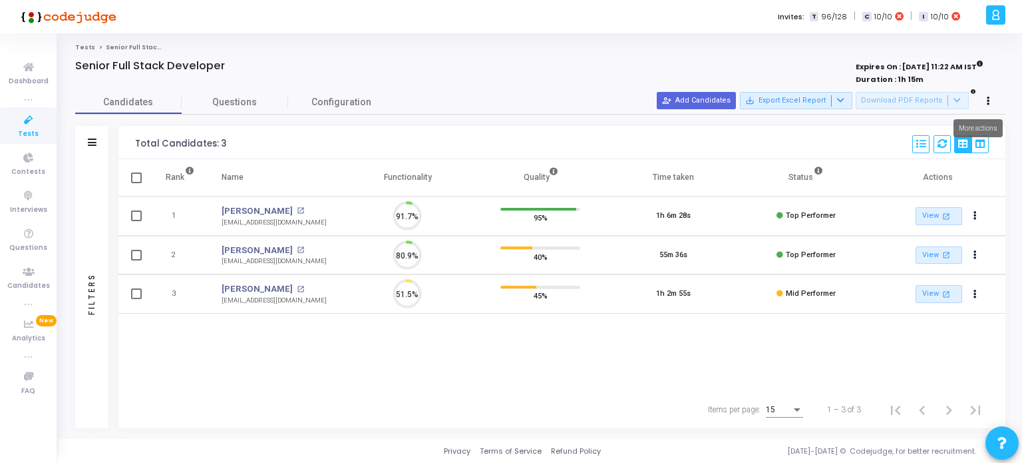
scroll to position [27, 34]
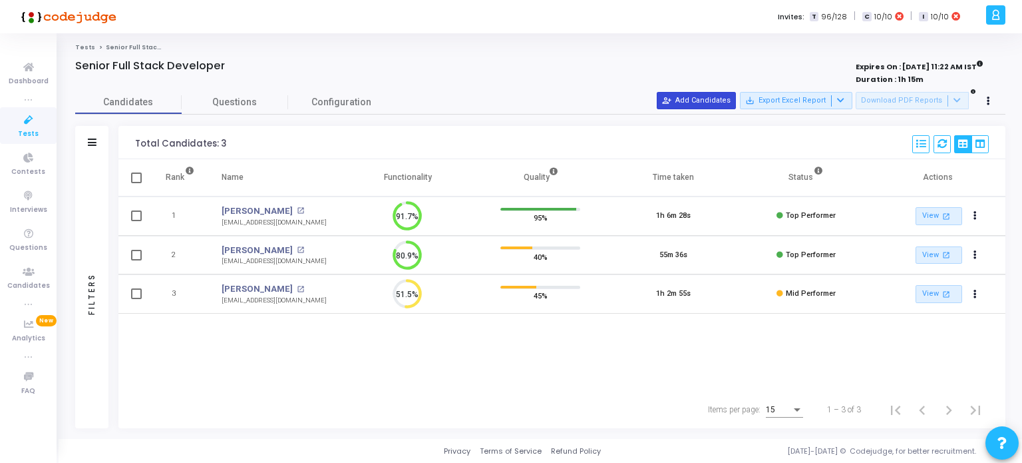
click at [727, 99] on button "person_add_alt Add Candidates" at bounding box center [696, 100] width 79 height 17
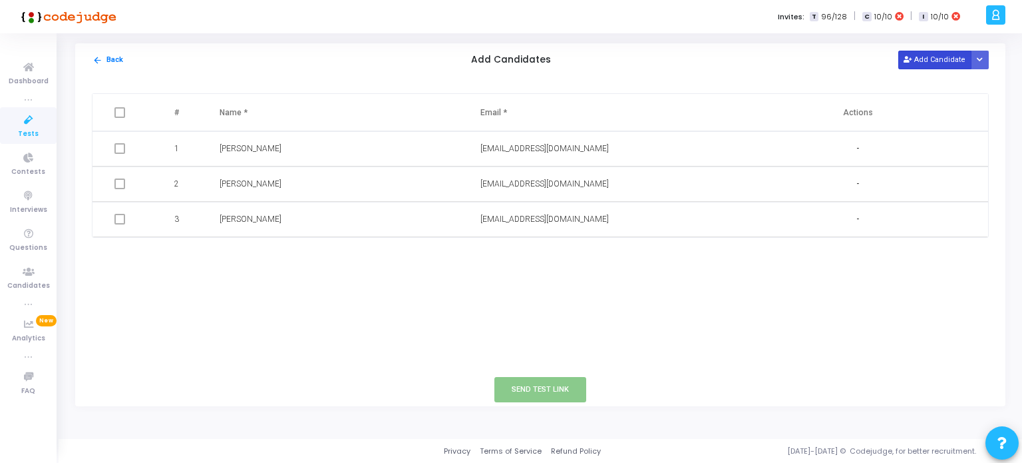
click at [942, 59] on button "Add Candidate" at bounding box center [934, 60] width 73 height 18
click at [502, 258] on input "text" at bounding box center [561, 255] width 162 height 22
paste input "[EMAIL_ADDRESS][DOMAIN_NAME]"
type input "[EMAIL_ADDRESS][DOMAIN_NAME]"
click at [323, 244] on input "text" at bounding box center [301, 255] width 162 height 22
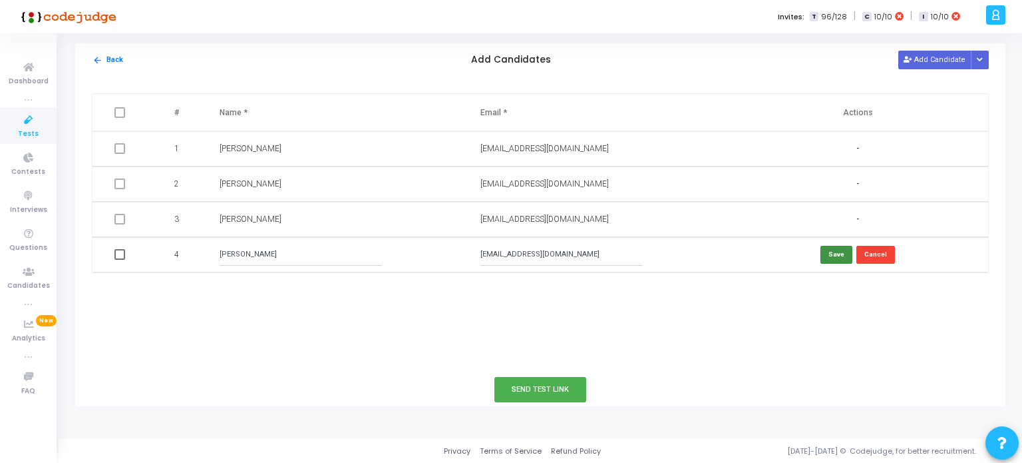
type input "[PERSON_NAME]"
click at [833, 256] on button "Save" at bounding box center [837, 255] width 32 height 18
click at [544, 386] on button "Send Test Link" at bounding box center [540, 389] width 92 height 25
